Goal: Task Accomplishment & Management: Use online tool/utility

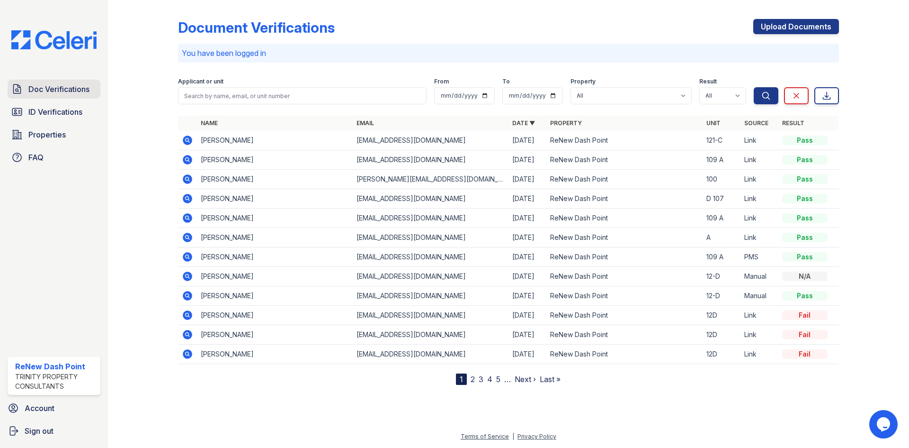
click at [71, 90] on span "Doc Verifications" at bounding box center [58, 88] width 61 height 11
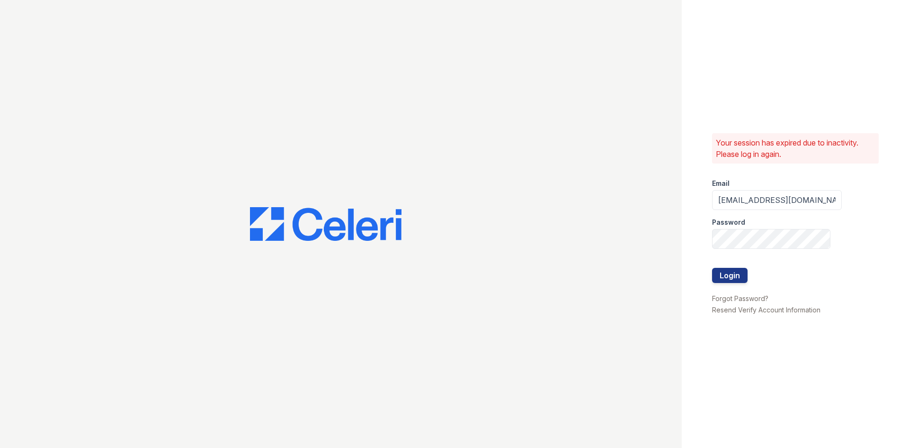
click at [732, 264] on div at bounding box center [777, 258] width 130 height 19
click at [730, 271] on button "Login" at bounding box center [730, 275] width 36 height 15
